Goal: Task Accomplishment & Management: Manage account settings

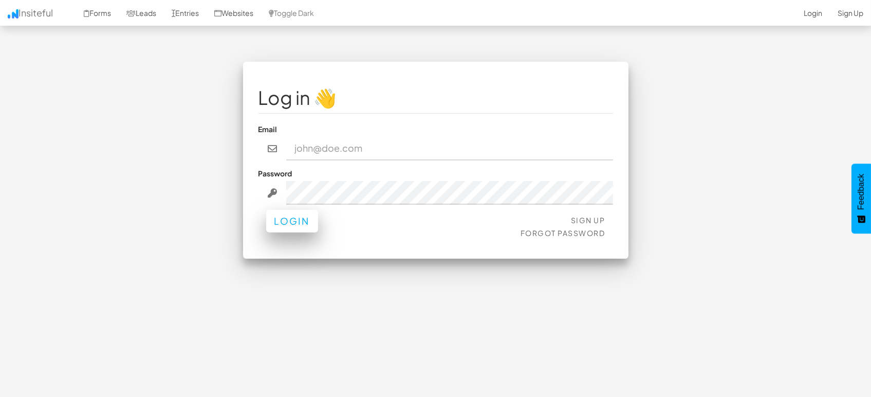
type input "marketing@mapsted.com"
click at [291, 219] on button "Login" at bounding box center [292, 221] width 52 height 23
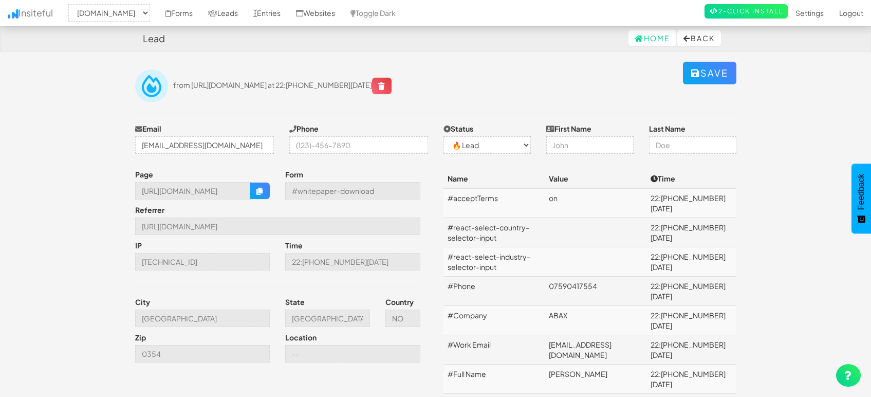
select select "1505"
select select "0"
click at [277, 15] on link "Entries" at bounding box center [267, 13] width 43 height 26
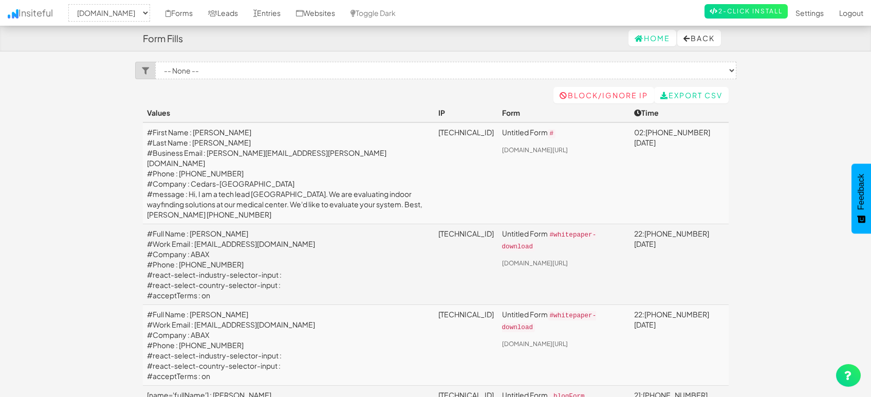
select select "1505"
click at [223, 8] on link "Leads" at bounding box center [222, 13] width 45 height 26
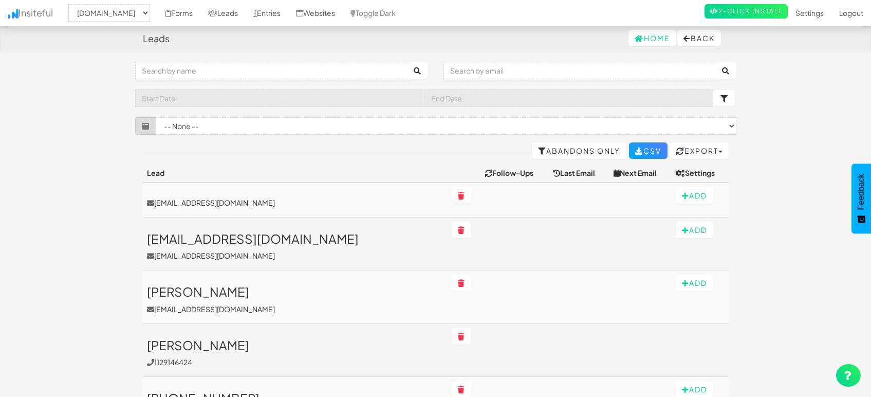
select select "1505"
